Goal: Task Accomplishment & Management: Manage account settings

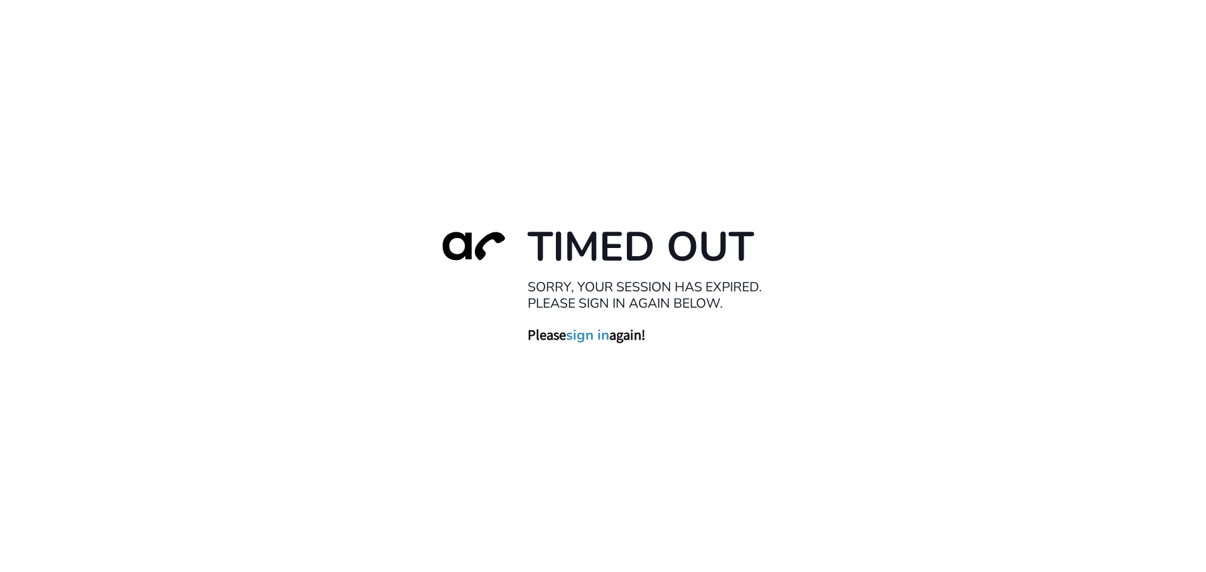
click at [591, 342] on link "sign in" at bounding box center [587, 335] width 43 height 18
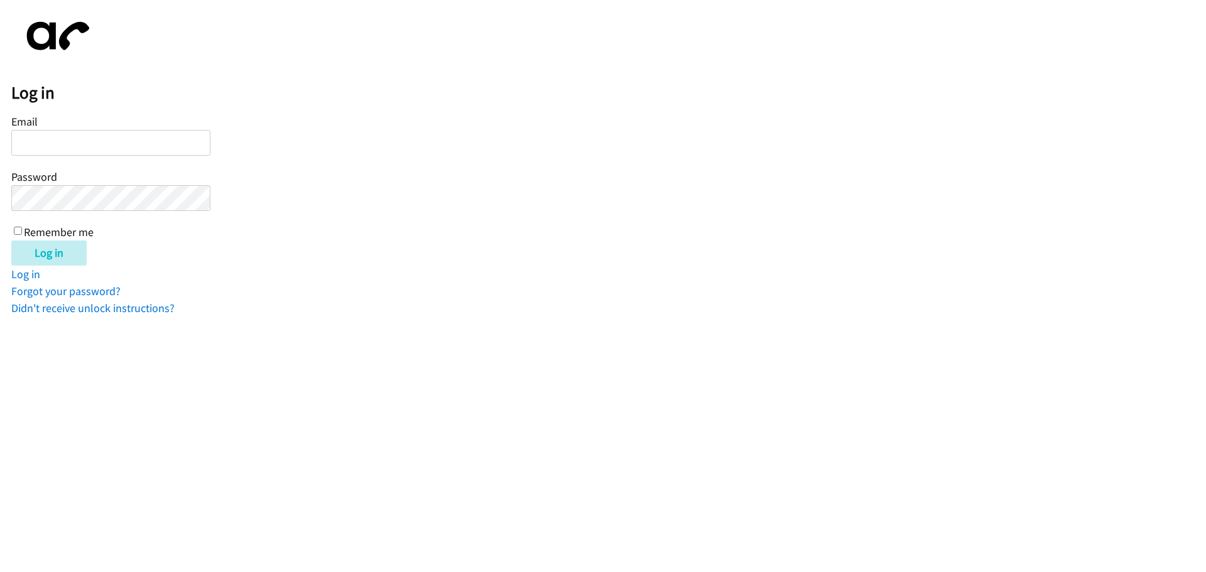
type input "tcarswell@lendingpoint.com"
click at [17, 230] on input "Remember me" at bounding box center [18, 231] width 8 height 8
checkbox input "true"
click at [29, 250] on input "Log in" at bounding box center [48, 253] width 75 height 25
